Goal: Task Accomplishment & Management: Manage account settings

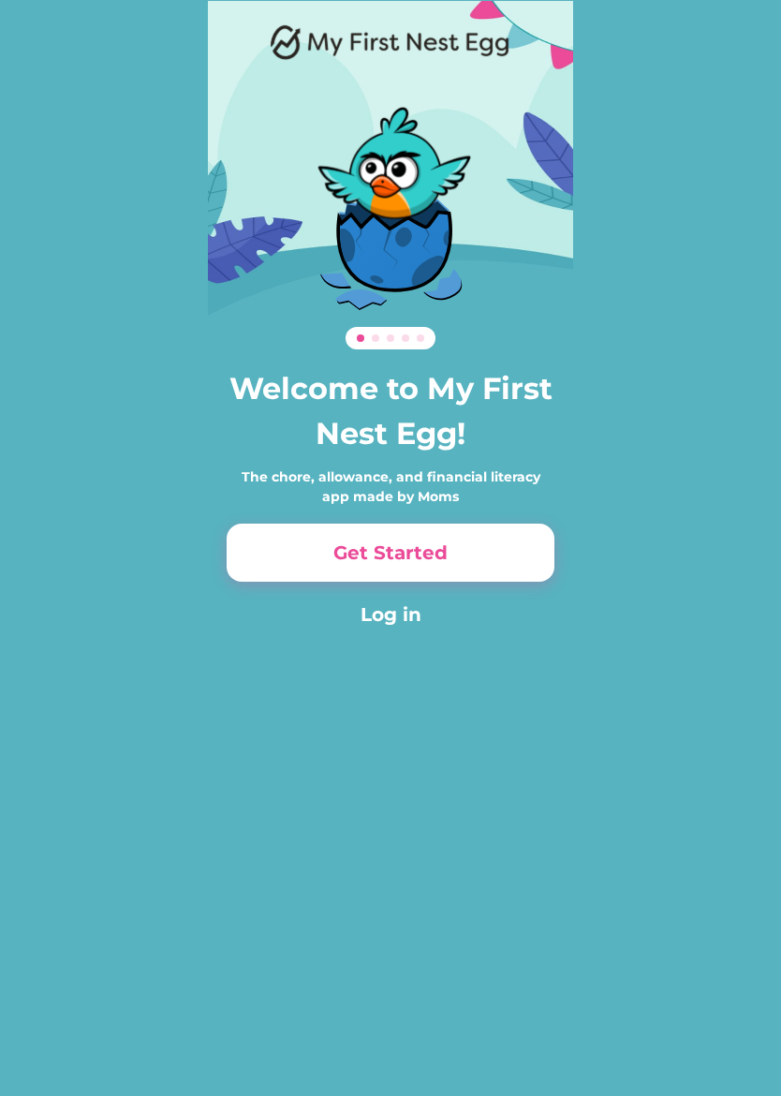
click at [758, 772] on div "0% 0% 0% 0% Welcome to My First Nest Egg! The chore, allowance, and financial l…" at bounding box center [390, 548] width 781 height 1096
click at [389, 613] on button "Log in" at bounding box center [391, 614] width 328 height 28
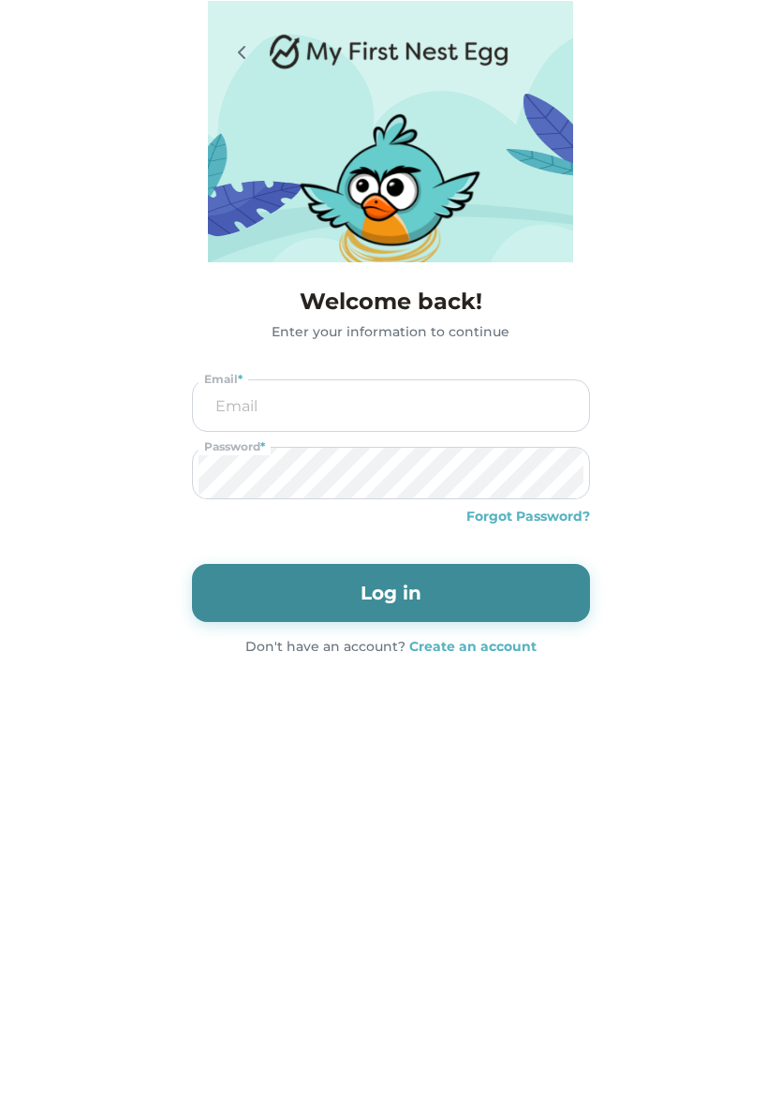
click at [392, 393] on input "email" at bounding box center [391, 405] width 385 height 51
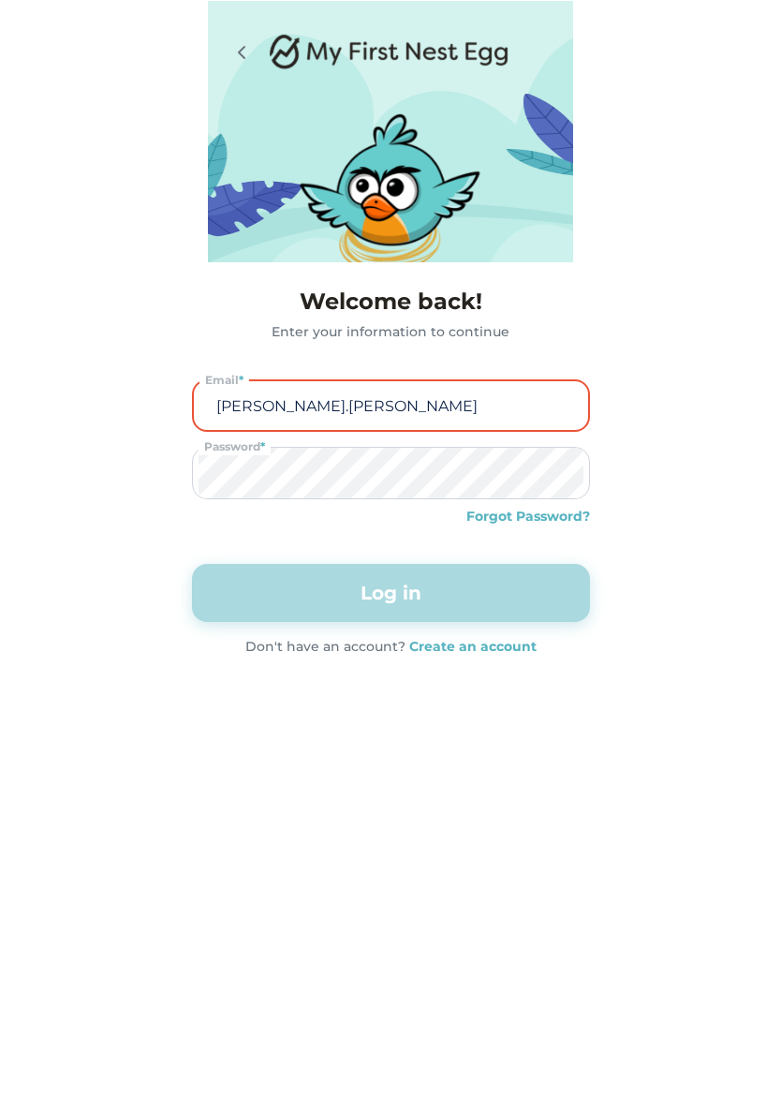
type input "[PERSON_NAME].[PERSON_NAME]"
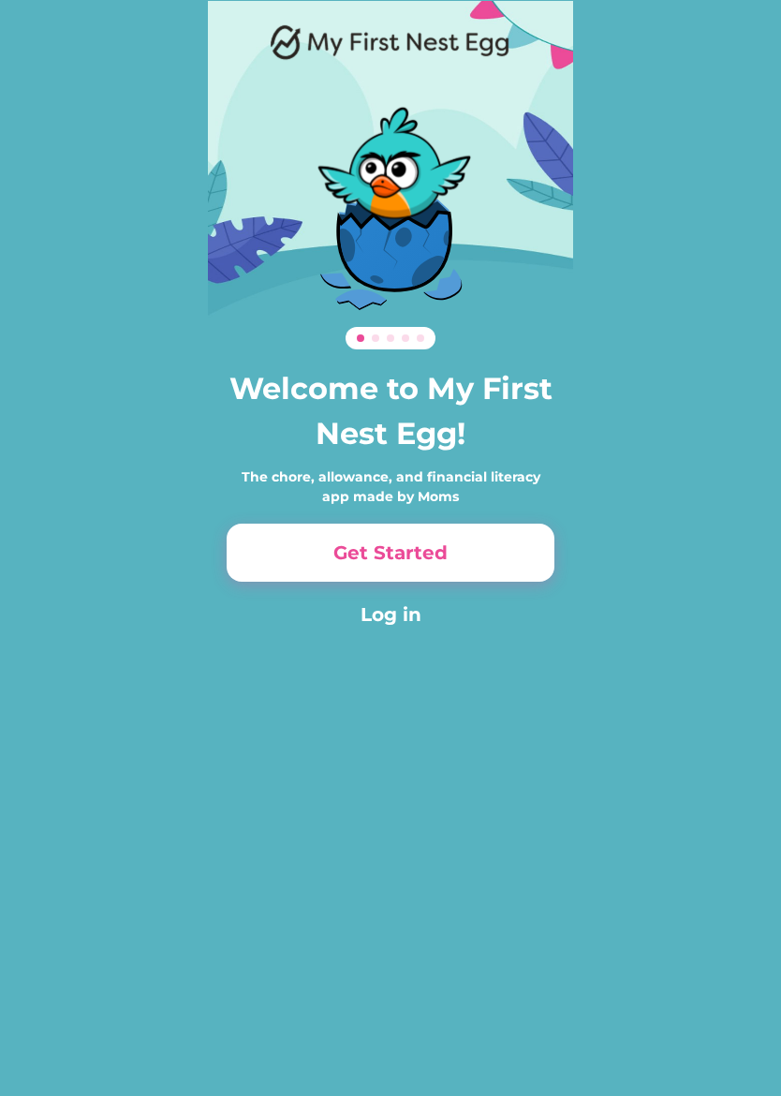
click at [475, 549] on button "Get Started" at bounding box center [391, 552] width 328 height 58
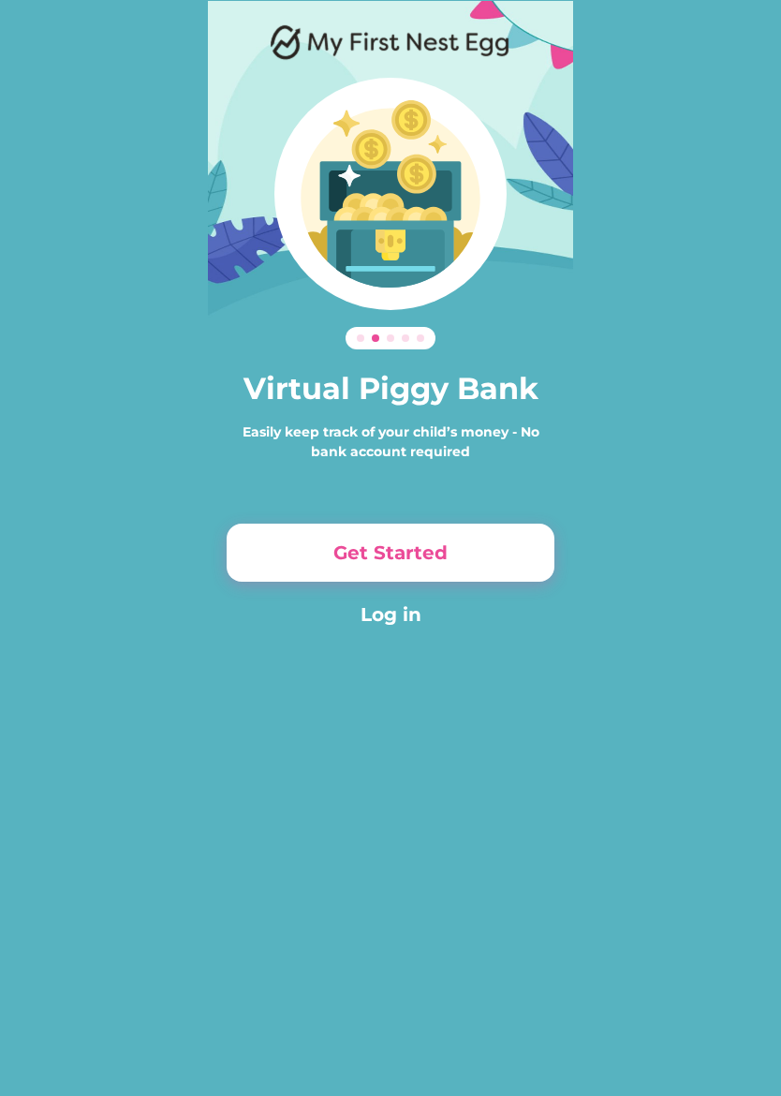
click at [498, 542] on button "Get Started" at bounding box center [391, 552] width 328 height 58
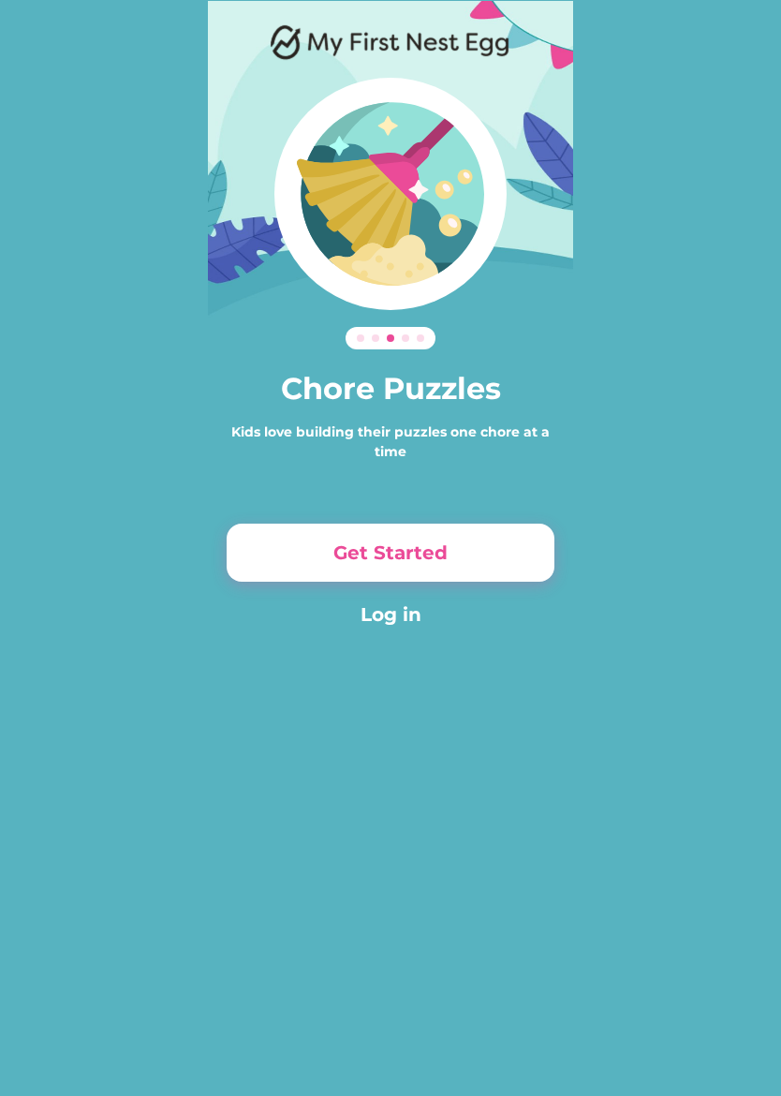
click at [492, 545] on button "Get Started" at bounding box center [391, 552] width 328 height 58
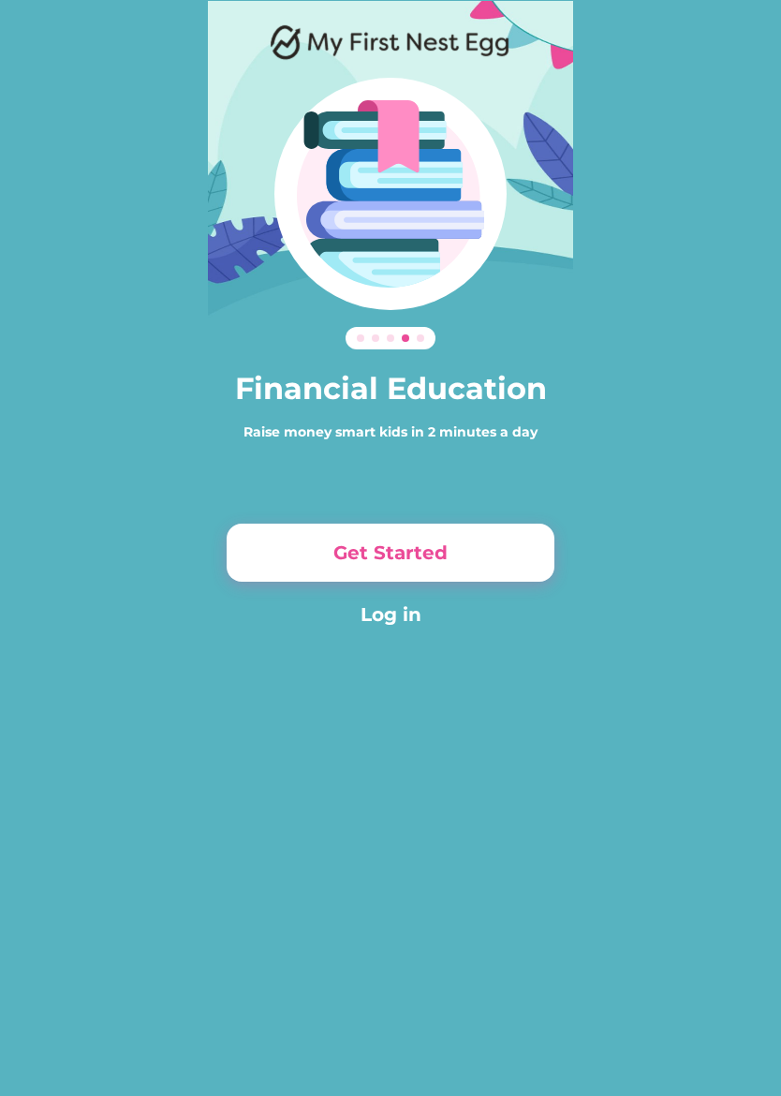
click at [486, 528] on button "Get Started" at bounding box center [391, 552] width 328 height 58
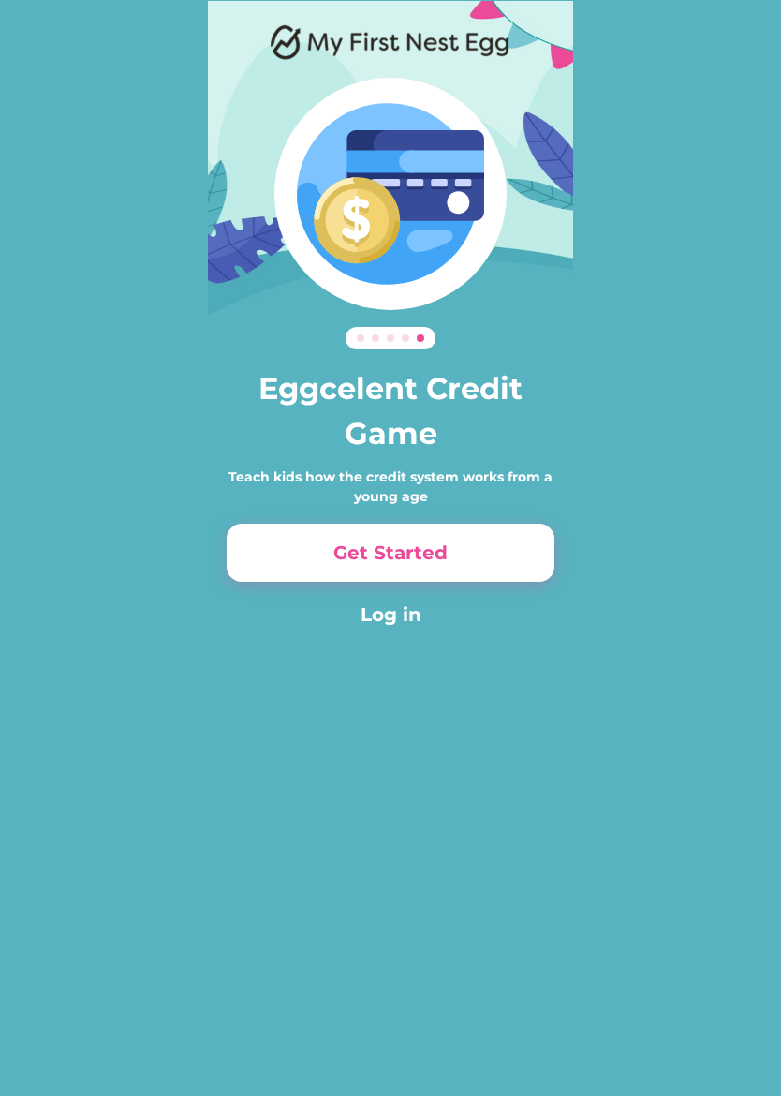
click at [455, 544] on button "Get Started" at bounding box center [391, 552] width 328 height 58
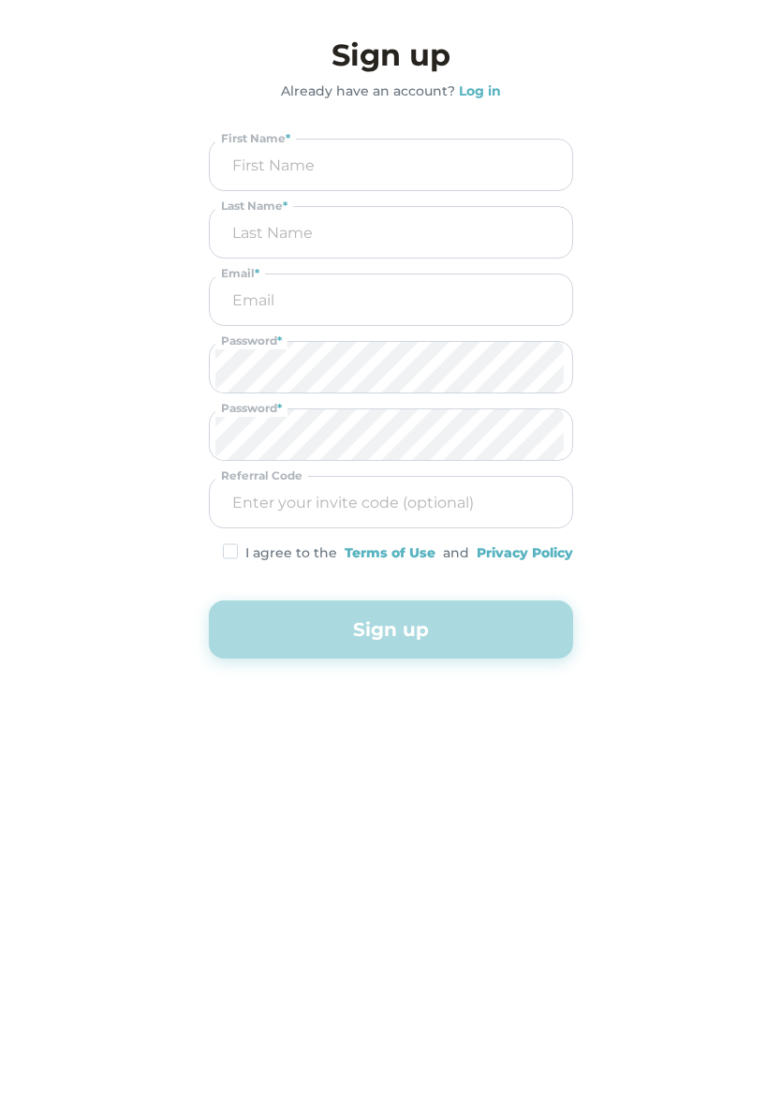
click at [469, 83] on strong "Log in" at bounding box center [480, 90] width 42 height 17
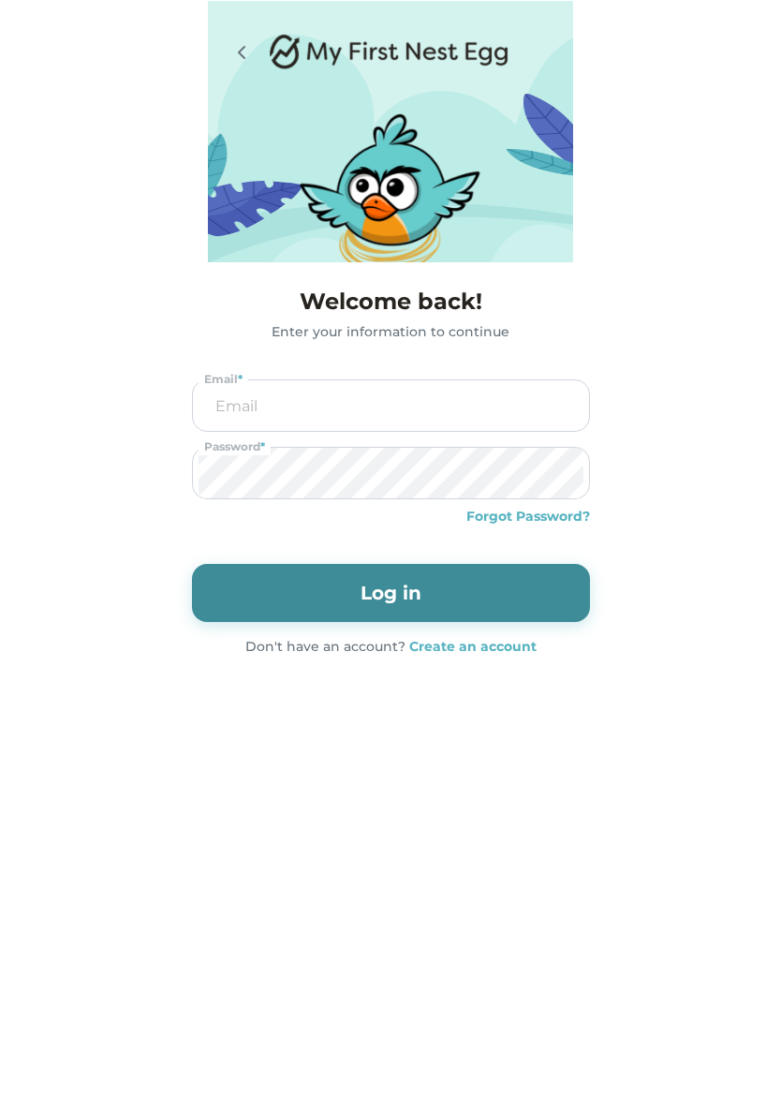
click at [347, 407] on input "email" at bounding box center [391, 405] width 385 height 51
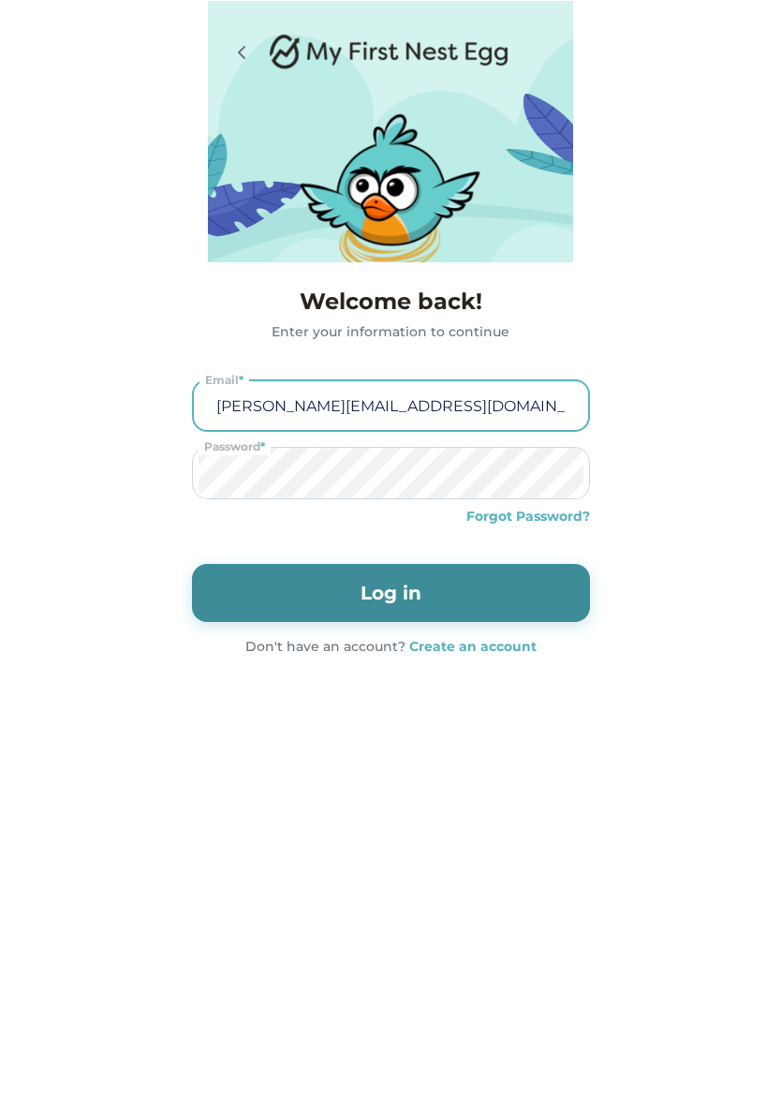
type input "munoz.rachel91@gmail.com"
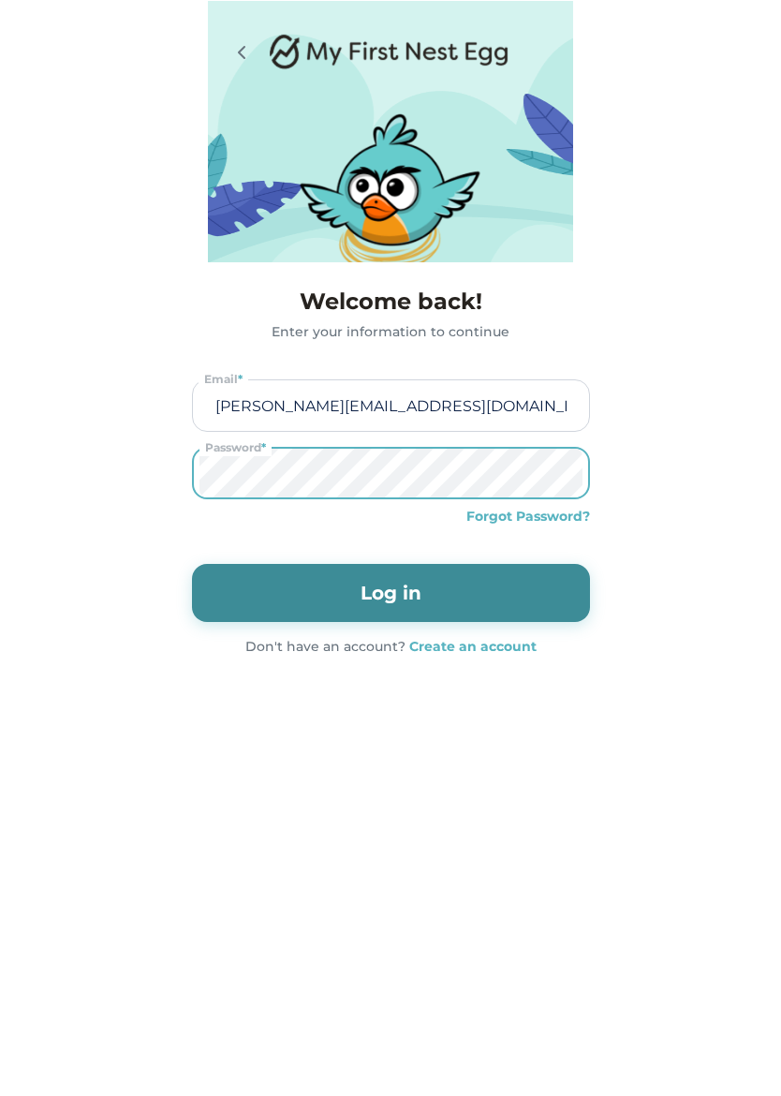
click at [491, 596] on button "Log in" at bounding box center [391, 593] width 398 height 58
